Goal: Communication & Community: Answer question/provide support

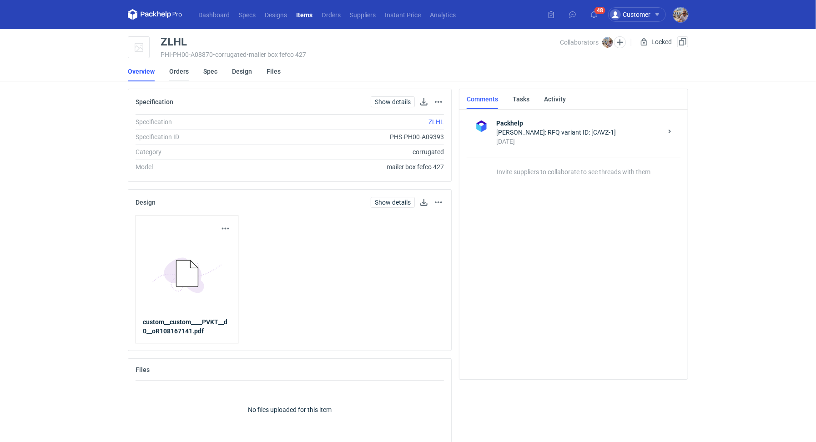
click at [176, 67] on link "Orders" at bounding box center [179, 71] width 20 height 20
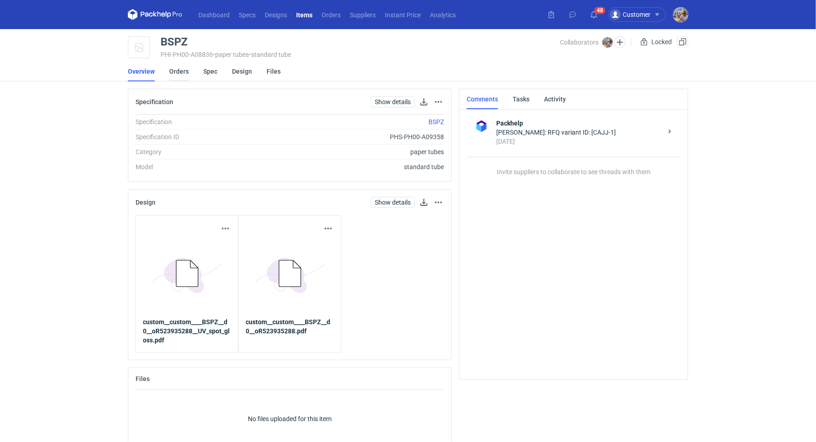
click at [186, 74] on link "Orders" at bounding box center [179, 71] width 20 height 20
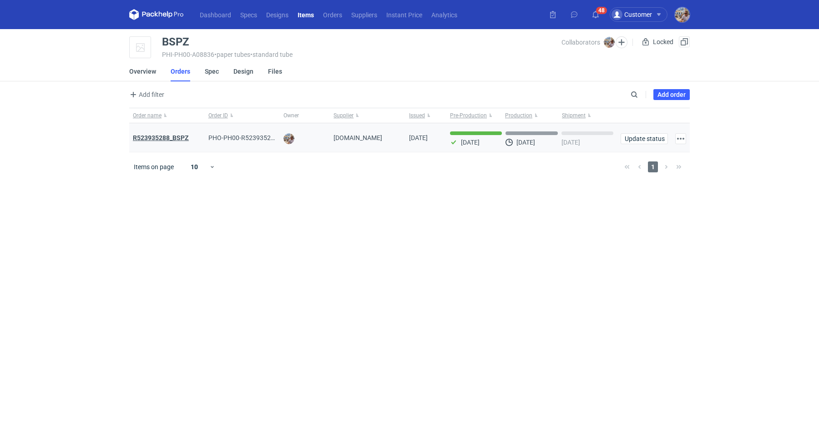
click at [185, 137] on strong "R523935288_BSPZ" at bounding box center [161, 137] width 56 height 7
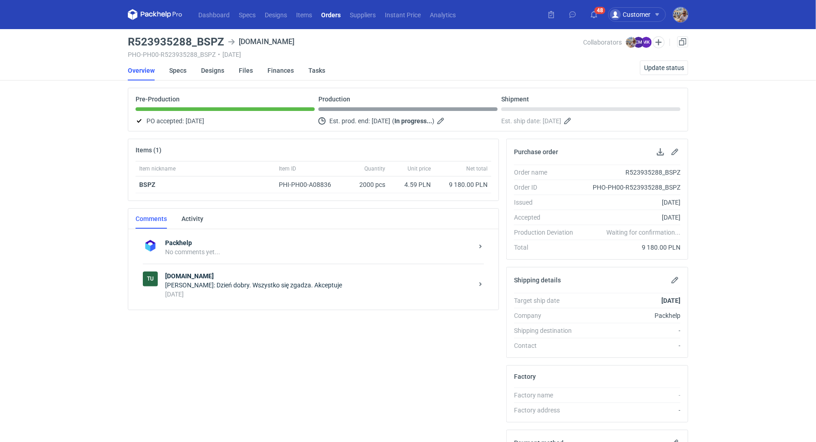
click at [277, 293] on div "17 days ago" at bounding box center [319, 294] width 308 height 9
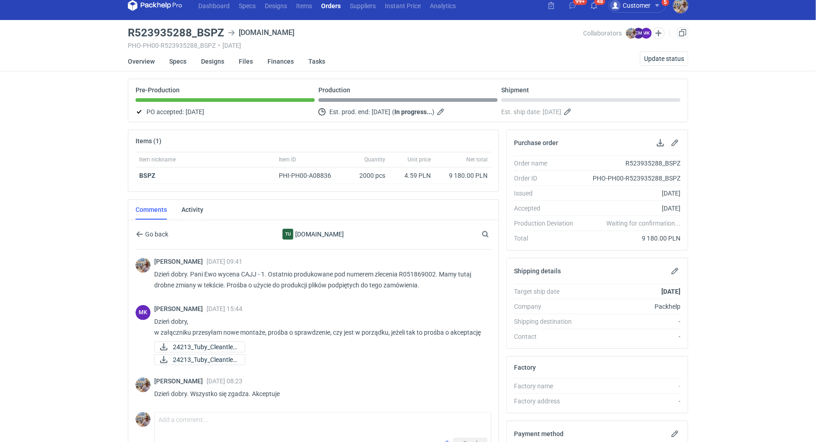
scroll to position [10, 0]
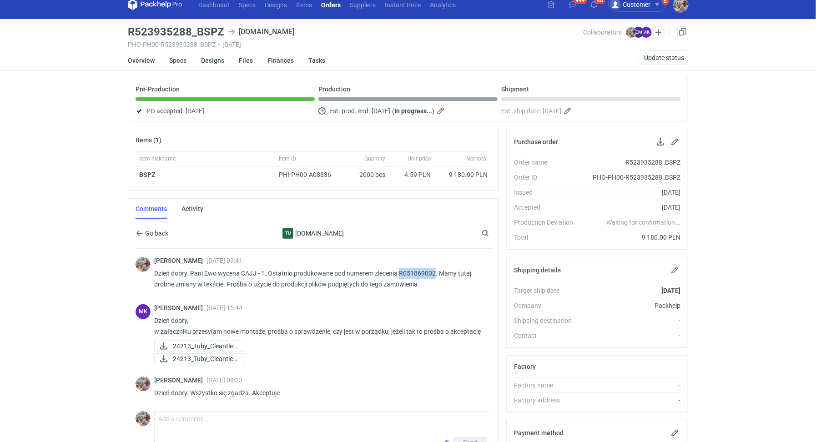
drag, startPoint x: 401, startPoint y: 270, endPoint x: 435, endPoint y: 270, distance: 33.7
click at [435, 270] on p "Dzień dobry. Pani Ewo wycena CAJJ - 1. Ostatnio produkowane pod numerem zleceni…" at bounding box center [319, 279] width 330 height 22
drag, startPoint x: 399, startPoint y: 270, endPoint x: 435, endPoint y: 272, distance: 36.0
click at [435, 272] on p "Dzień dobry. Pani Ewo wycena CAJJ - 1. Ostatnio produkowane pod numerem zleceni…" at bounding box center [319, 279] width 330 height 22
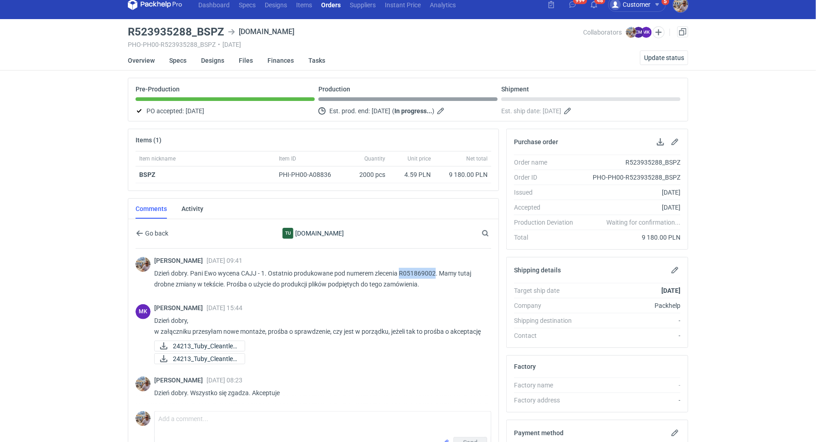
copy p "R051869002"
click at [219, 342] on span "24213_Tuby_Cleantle_..." at bounding box center [205, 346] width 65 height 10
click at [226, 354] on span "24213_Tuby_Cleantle_..." at bounding box center [205, 359] width 65 height 10
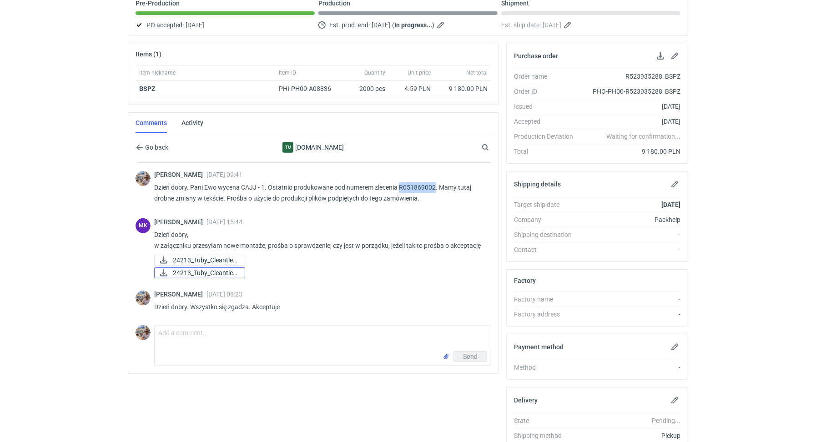
scroll to position [148, 0]
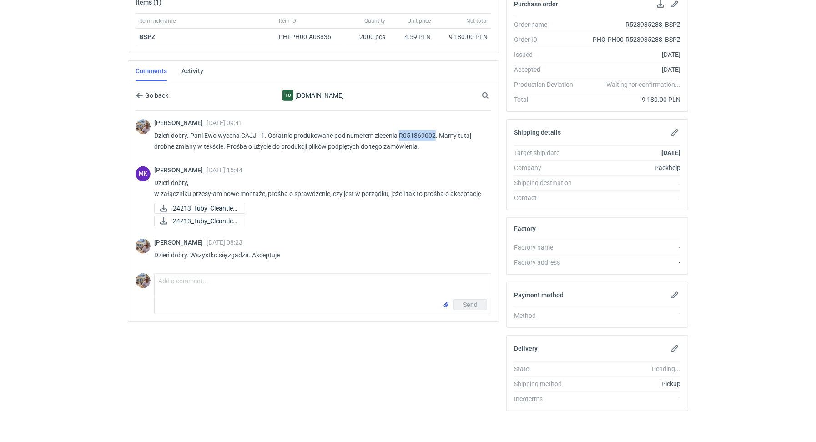
click at [206, 263] on div "Michał Palasek 25 Jul 2025 08:23 Dzień dobry. Wszystko się zgadza. Akceptuje" at bounding box center [314, 251] width 356 height 36
click at [201, 289] on textarea "Comment message" at bounding box center [323, 286] width 336 height 25
click at [282, 281] on textarea "Dzień dobry. Pani Martyno dzię" at bounding box center [323, 286] width 336 height 25
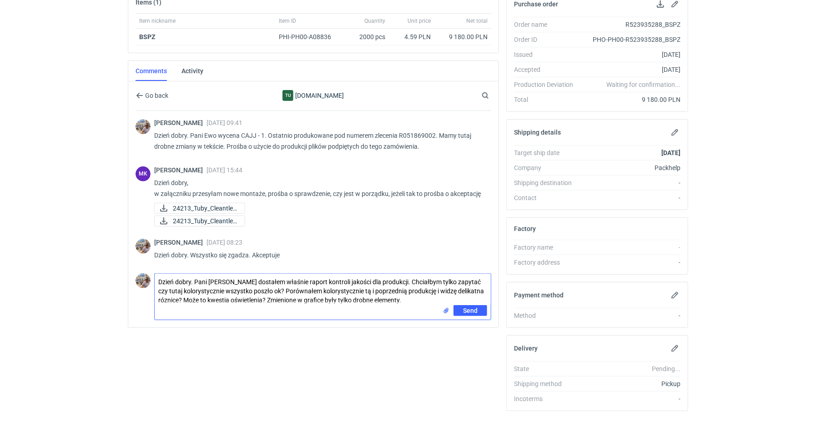
drag, startPoint x: 342, startPoint y: 290, endPoint x: 336, endPoint y: 326, distance: 36.9
click at [342, 290] on textarea "Dzień dobry. Pani Martyno dostałem właśnie raport kontroli jakości dla produkcj…" at bounding box center [323, 289] width 336 height 31
click at [428, 291] on textarea "Dzień dobry. Pani Martyno dostałem właśnie raport kontroli jakości dla produkcj…" at bounding box center [323, 289] width 336 height 31
click at [377, 301] on textarea "Dzień dobry. Pani Martyno dostałem właśnie raport kontroli jakości dla produkcj…" at bounding box center [323, 289] width 336 height 31
click at [373, 298] on textarea "Dzień dobry. Pani Martyno dostałem właśnie raport kontroli jakości dla produkcj…" at bounding box center [323, 289] width 336 height 31
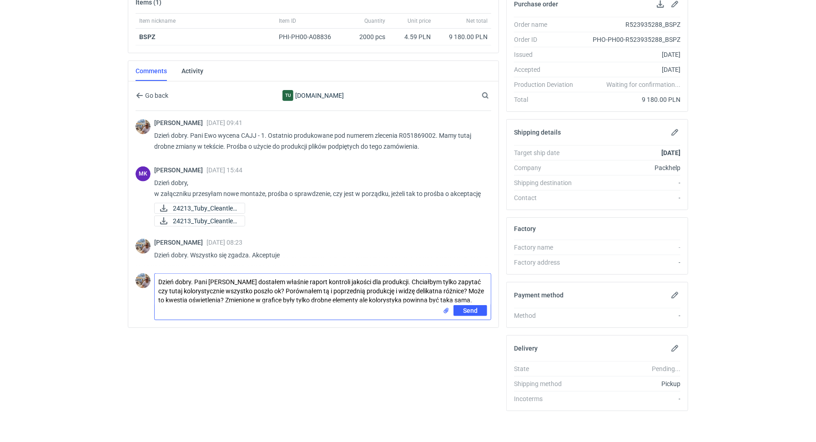
type textarea "Dzień dobry. Pani Martyno dostałem właśnie raport kontroli jakości dla produkcj…"
click at [445, 310] on input "file" at bounding box center [446, 311] width 7 height 10
click at [476, 328] on span "Send" at bounding box center [470, 331] width 15 height 6
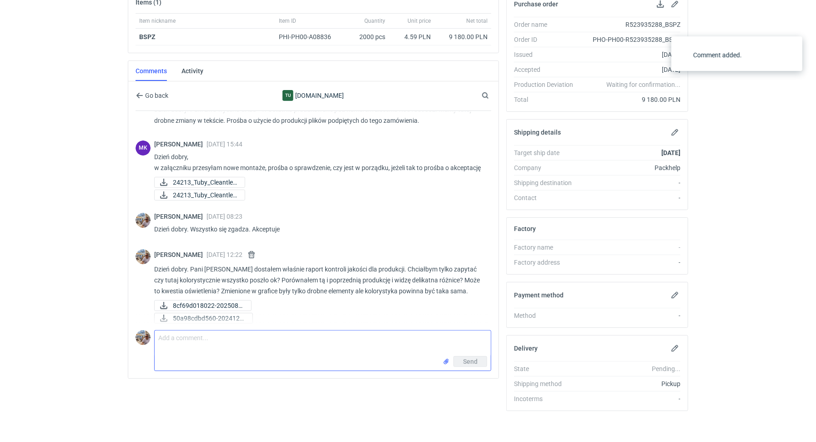
scroll to position [41, 0]
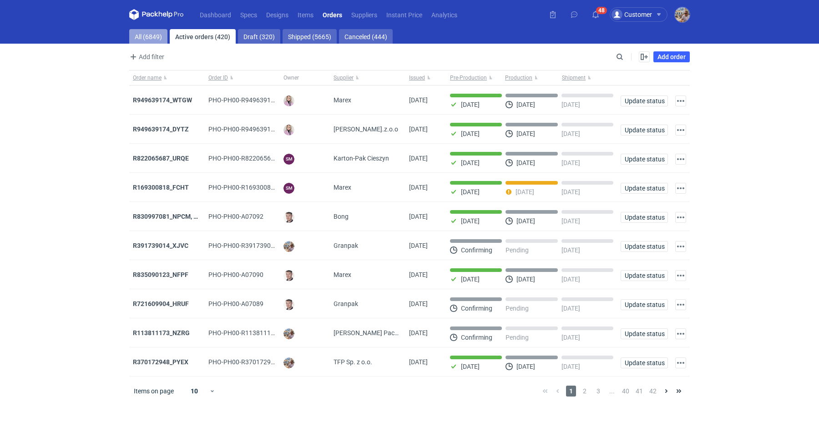
click at [156, 29] on link "All (6849)" at bounding box center [148, 36] width 38 height 15
click at [624, 58] on input "Search" at bounding box center [580, 56] width 90 height 11
click at [599, 58] on input "Search" at bounding box center [580, 56] width 90 height 11
paste input "YNDY"
type input "YNDY"
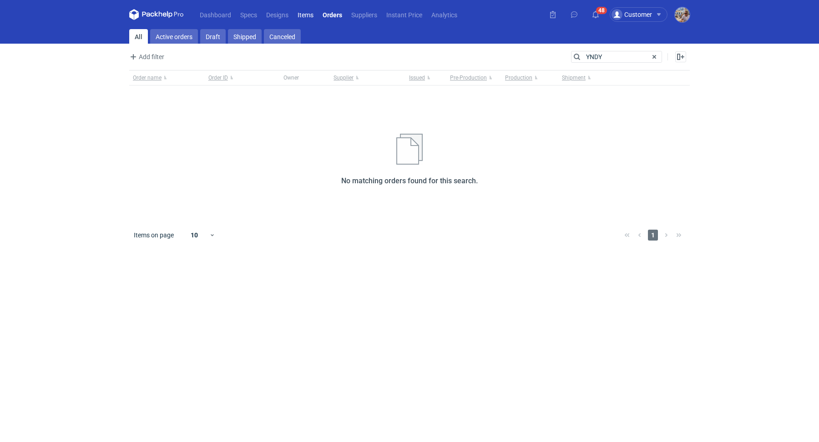
click at [314, 14] on link "Items" at bounding box center [305, 14] width 25 height 11
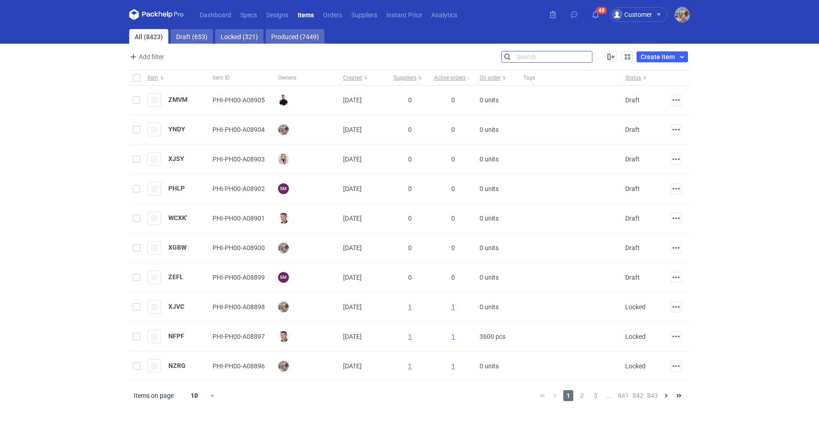
click at [592, 56] on input "Search" at bounding box center [547, 56] width 90 height 11
paste input "YNDY"
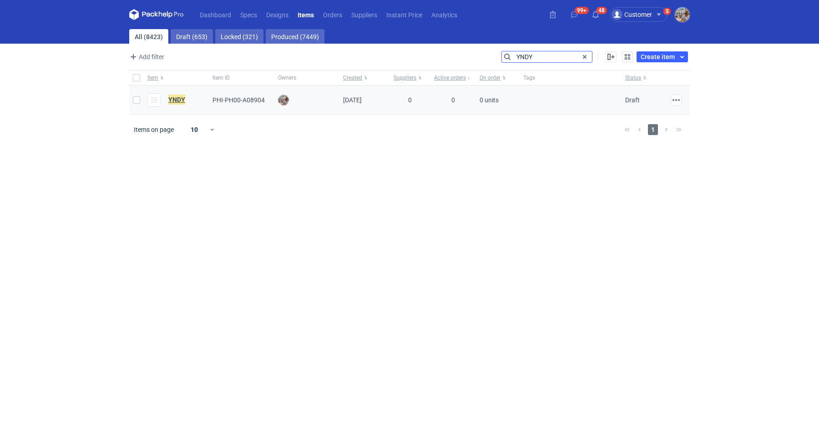
type input "YNDY"
click at [180, 96] on em "YNDY" at bounding box center [176, 100] width 17 height 10
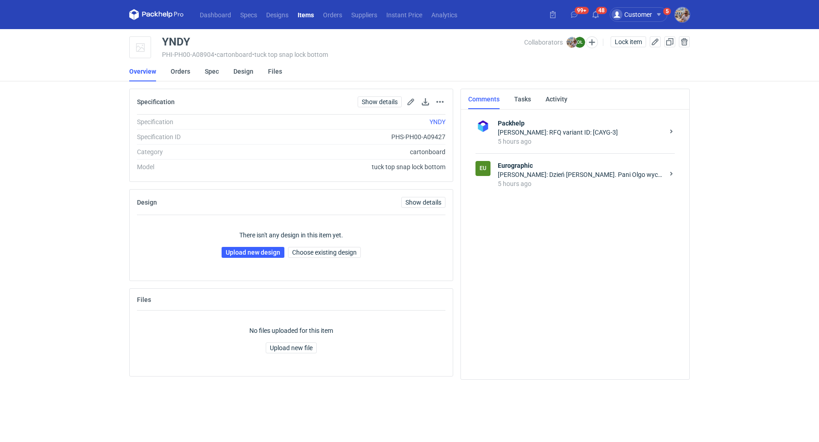
click at [564, 172] on div "Michał Palasek: Dzień dobry. Pani Olgo wycena CAYG - 3. Proszę o przesłanie sia…" at bounding box center [581, 174] width 166 height 9
